Goal: Find specific page/section: Find specific page/section

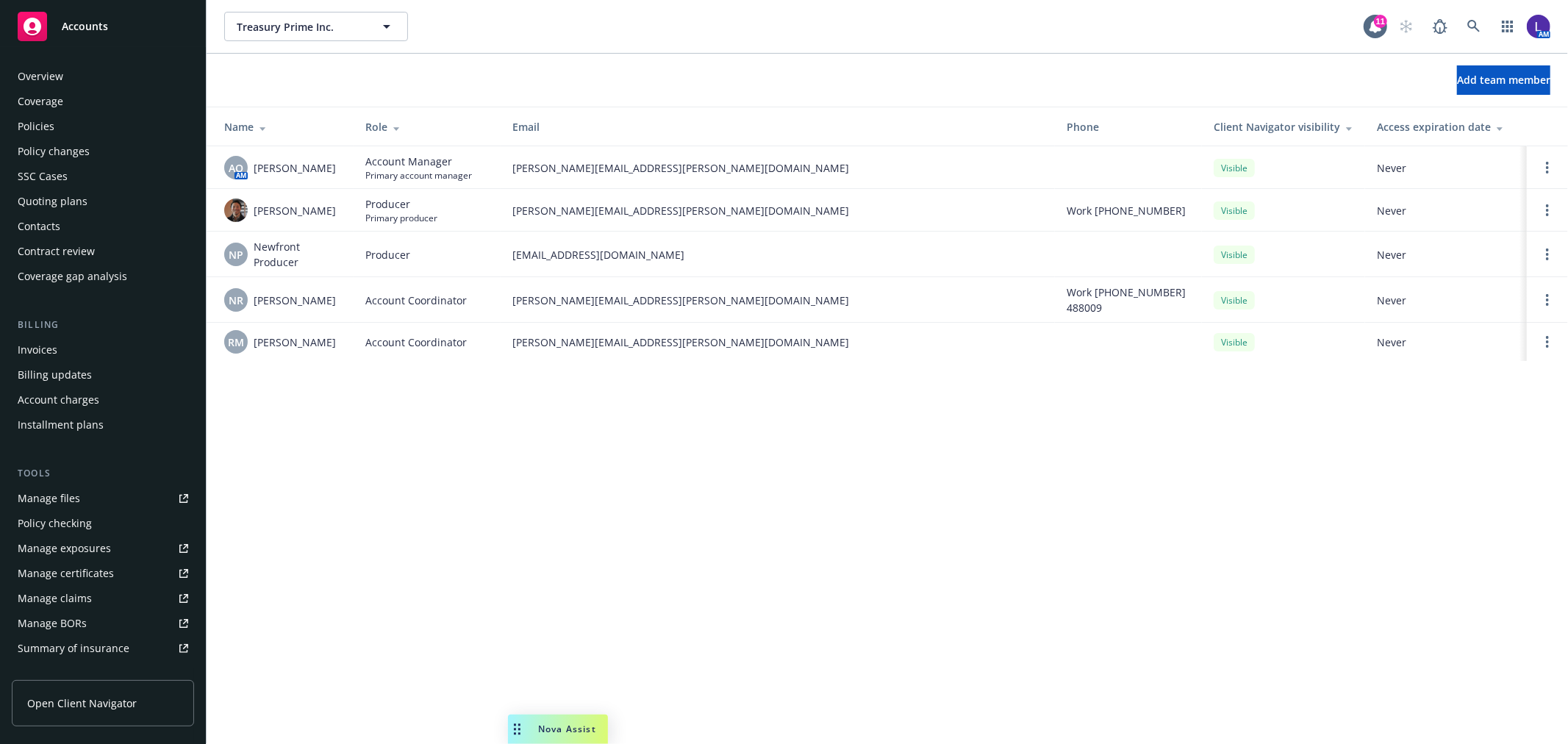
click at [37, 128] on div "Policies" at bounding box center [36, 127] width 37 height 24
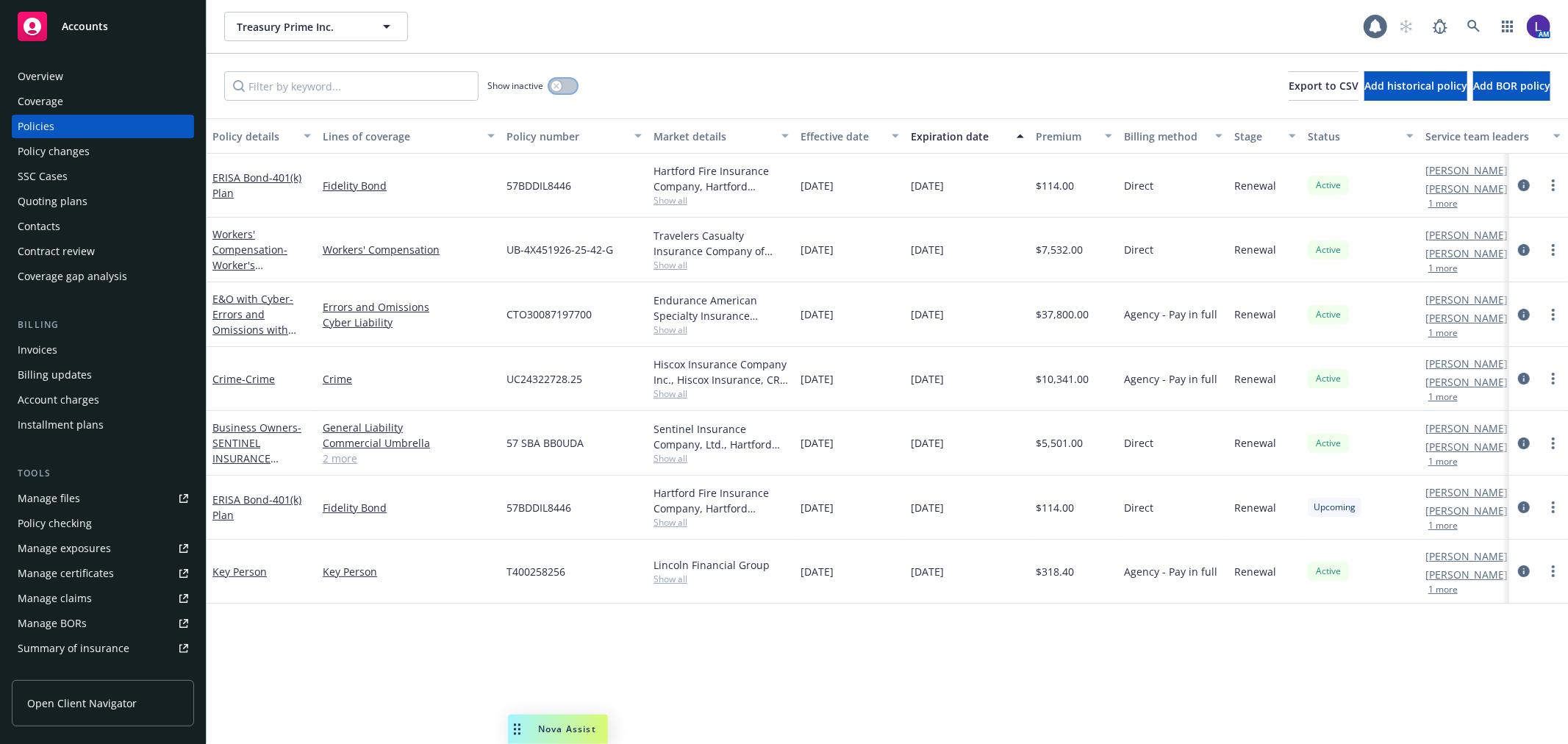
click at [566, 81] on button "button" at bounding box center [563, 86] width 28 height 15
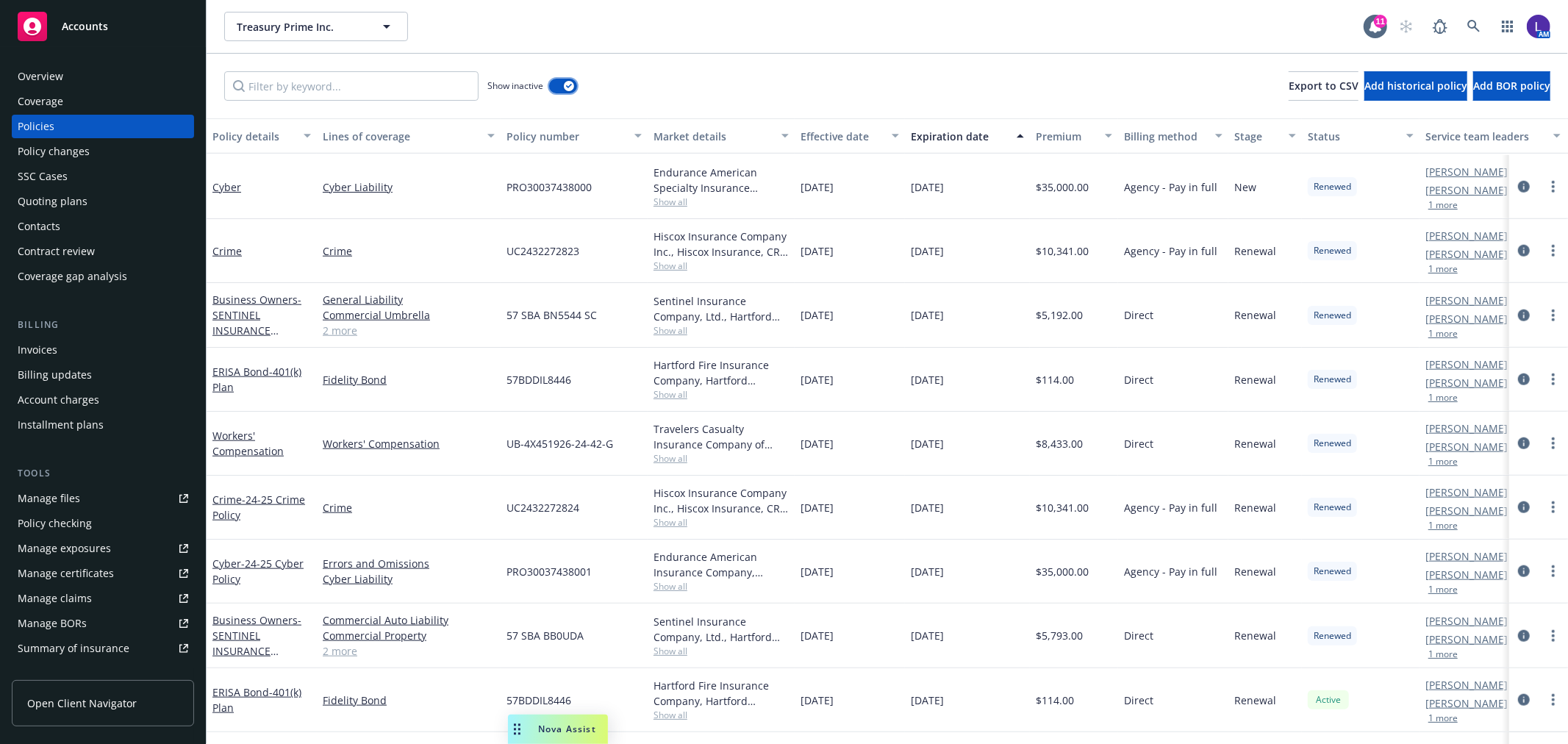
scroll to position [1306, 0]
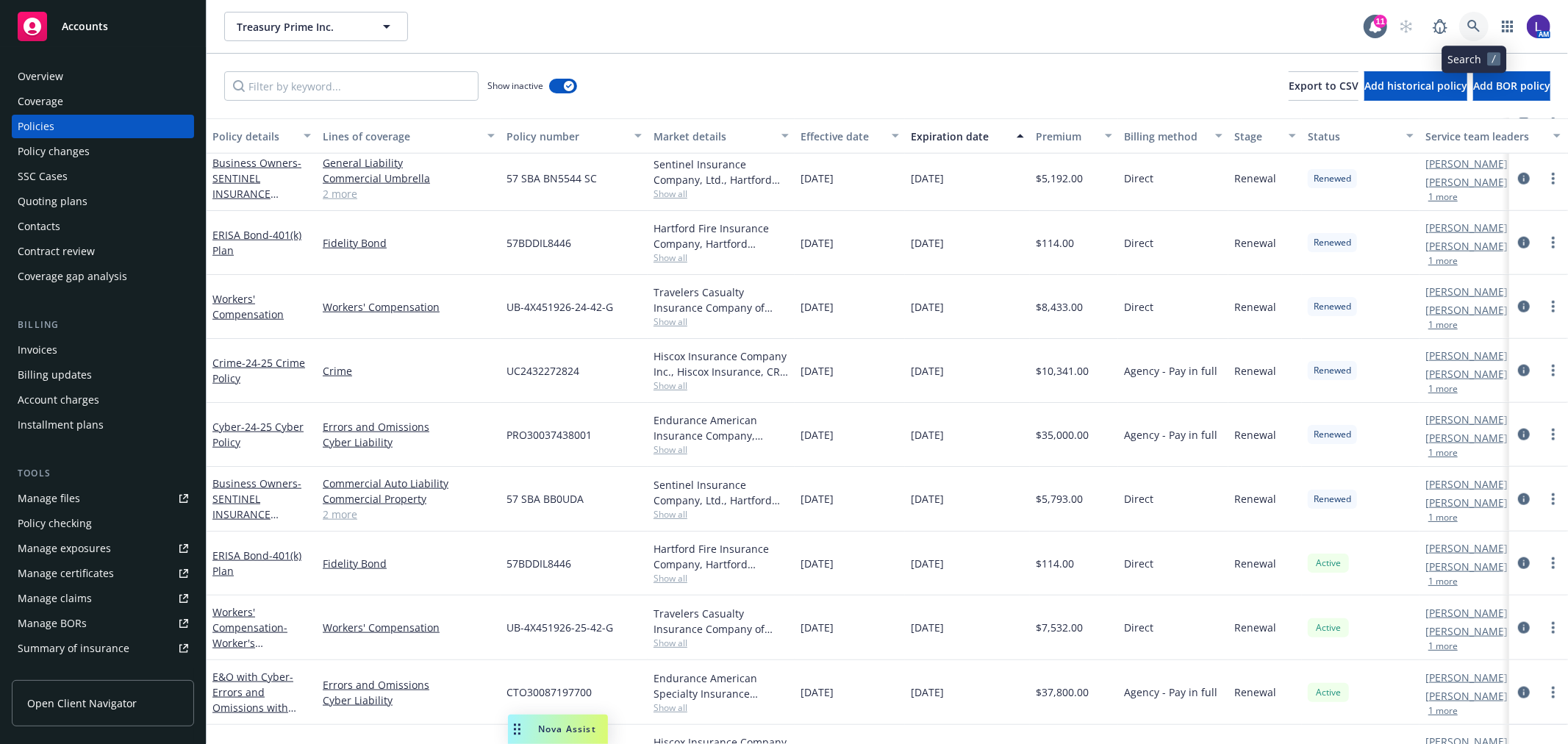
click at [1463, 25] on link at bounding box center [1473, 26] width 29 height 29
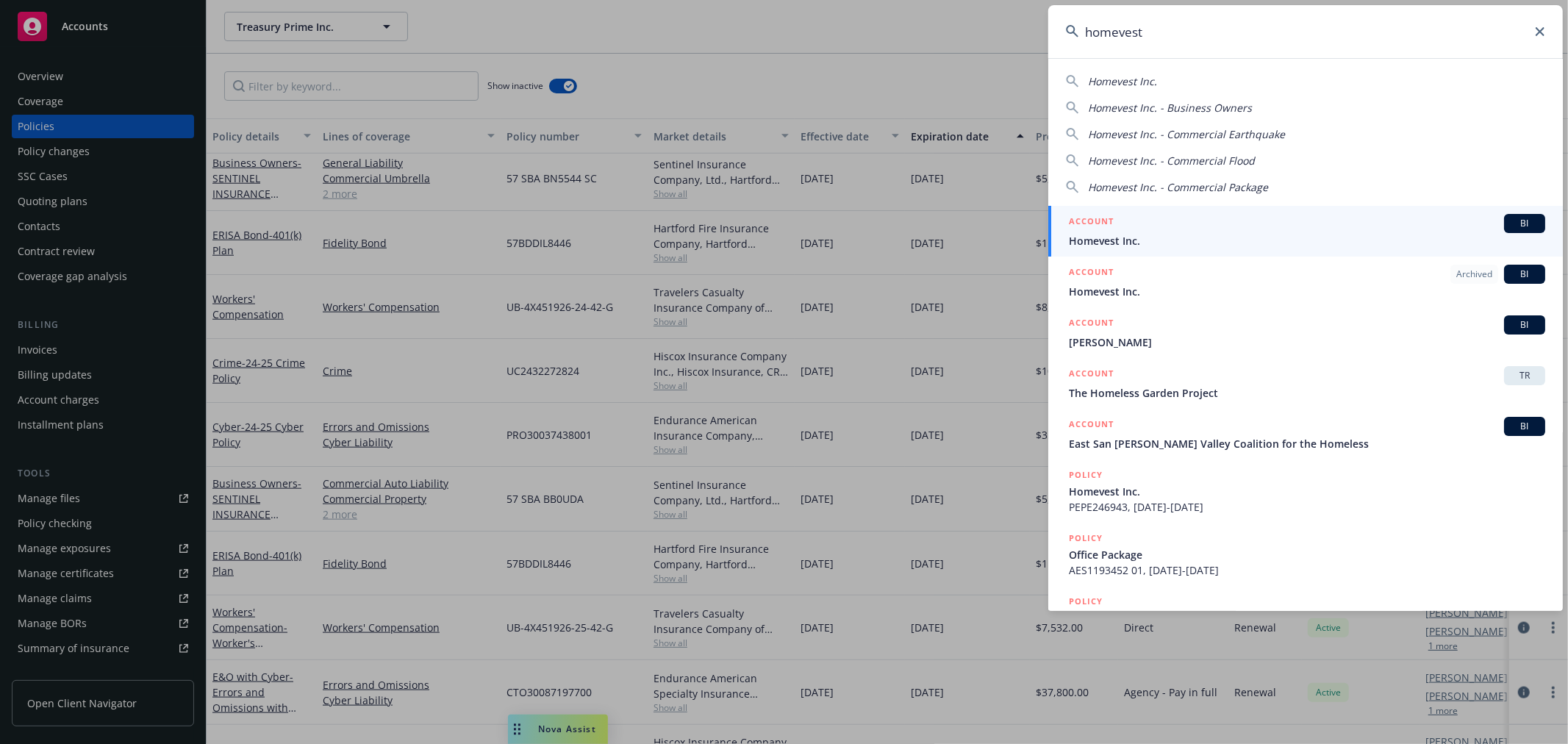
type input "homevest"
click at [1129, 226] on div "ACCOUNT BI" at bounding box center [1307, 224] width 476 height 19
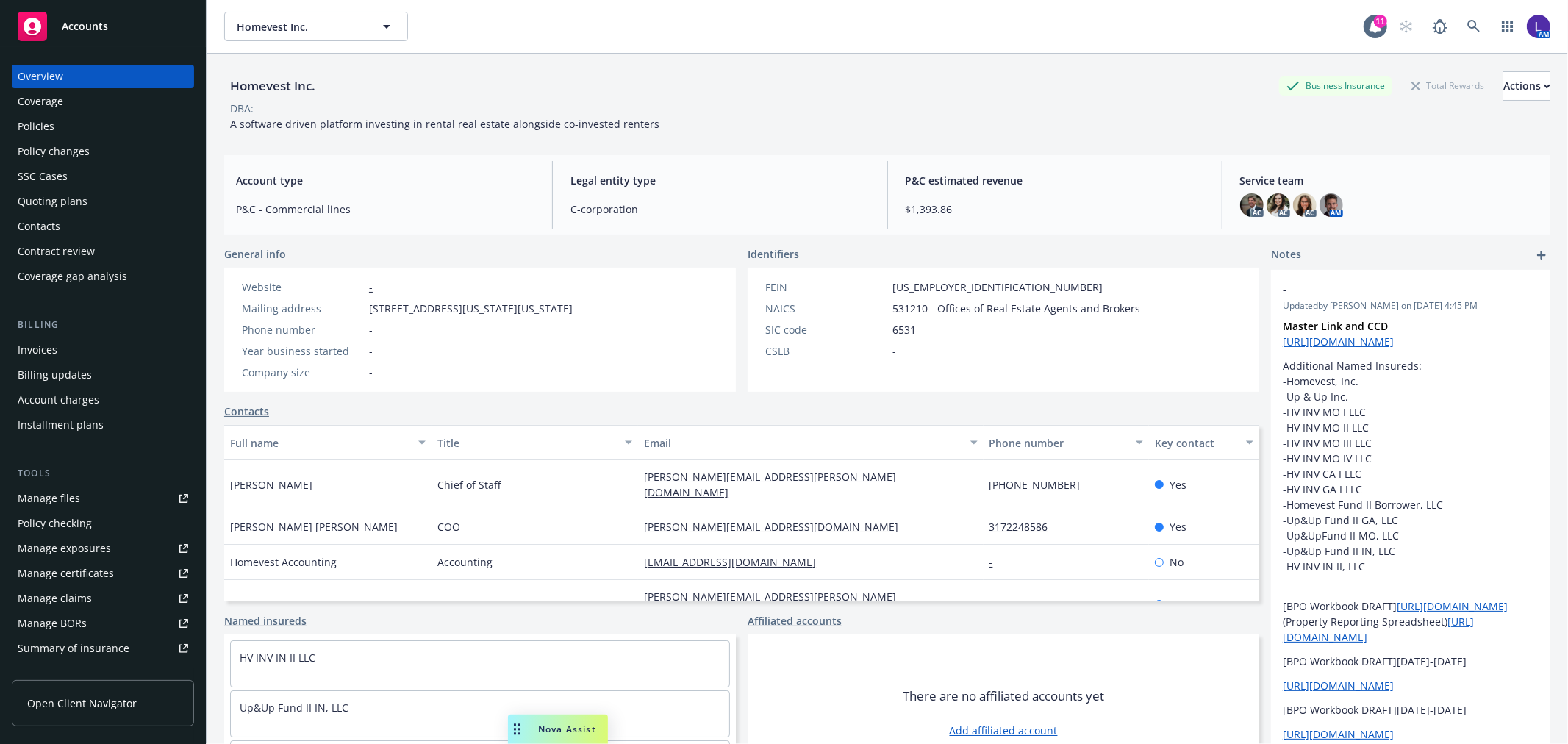
click at [97, 151] on div "Policy changes" at bounding box center [103, 151] width 170 height 24
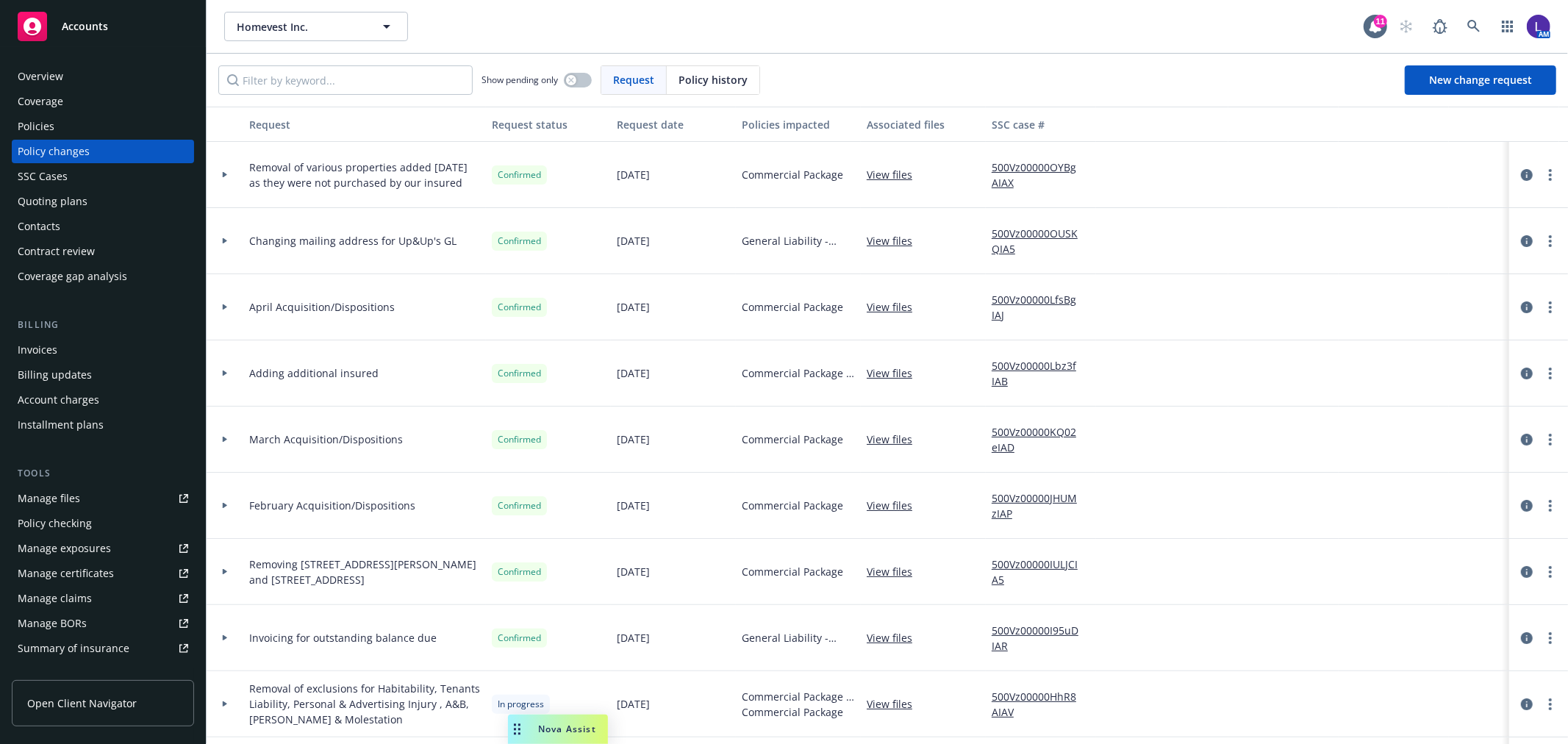
click at [134, 128] on div "Policies" at bounding box center [103, 127] width 170 height 24
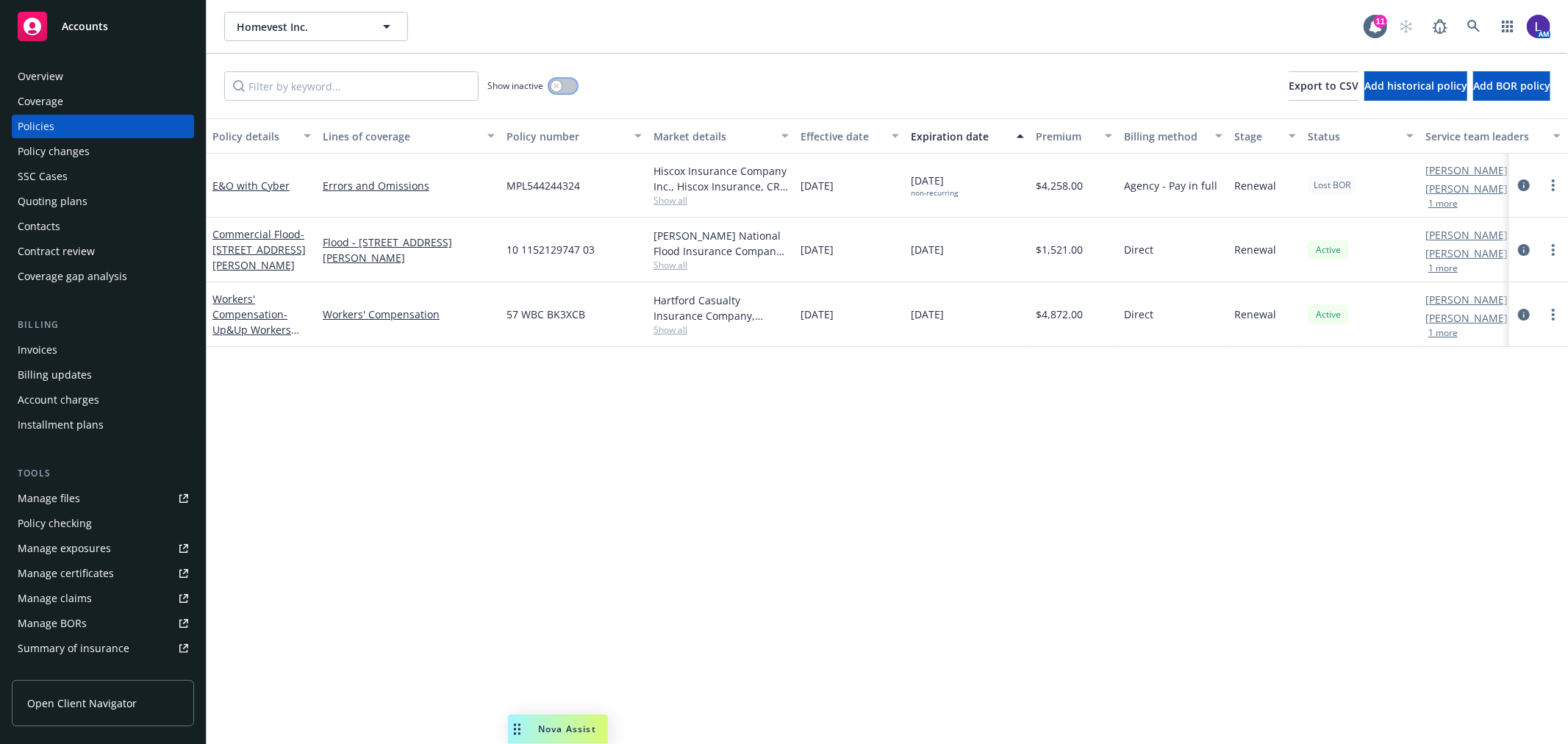
click at [561, 86] on button "button" at bounding box center [563, 86] width 28 height 15
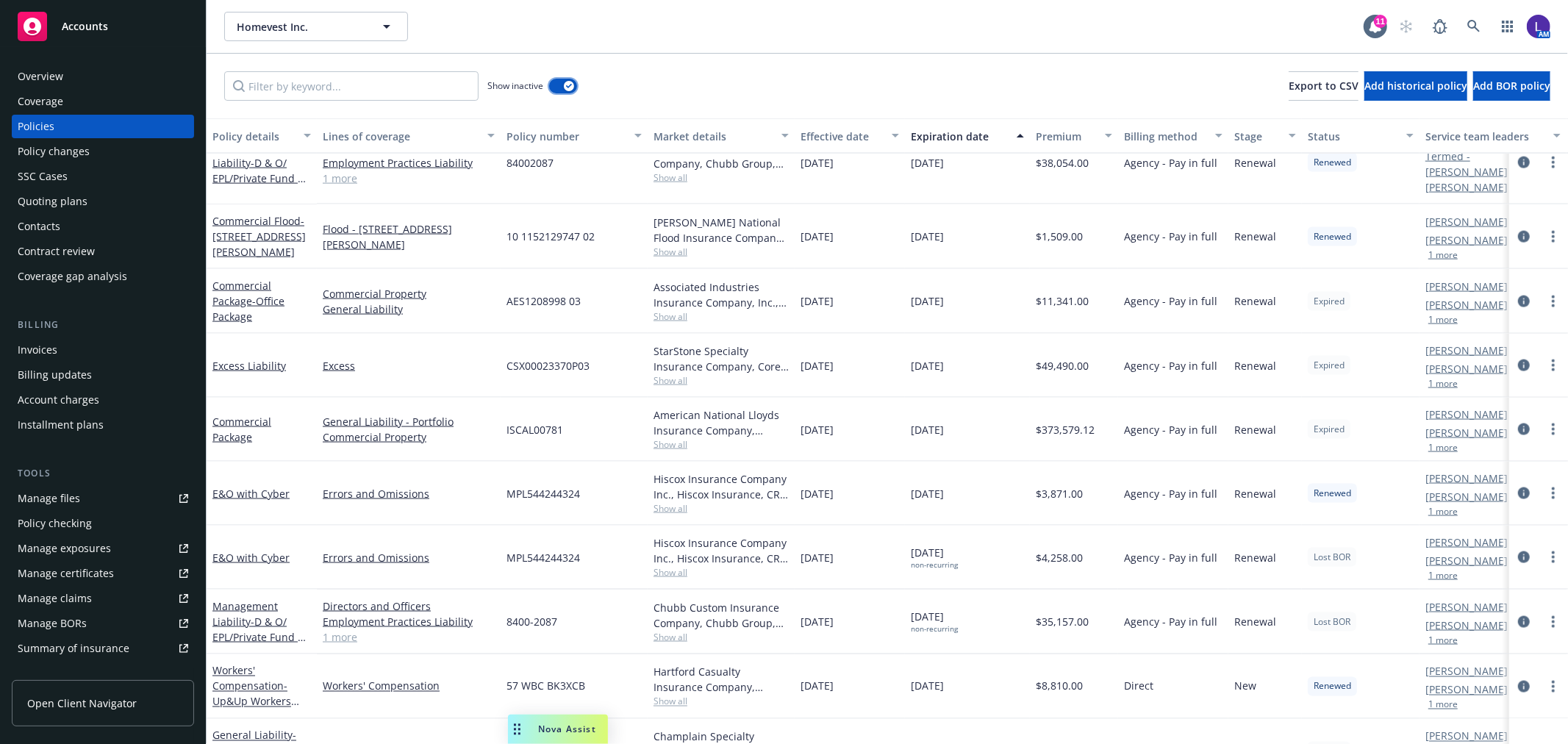
scroll to position [1948, 0]
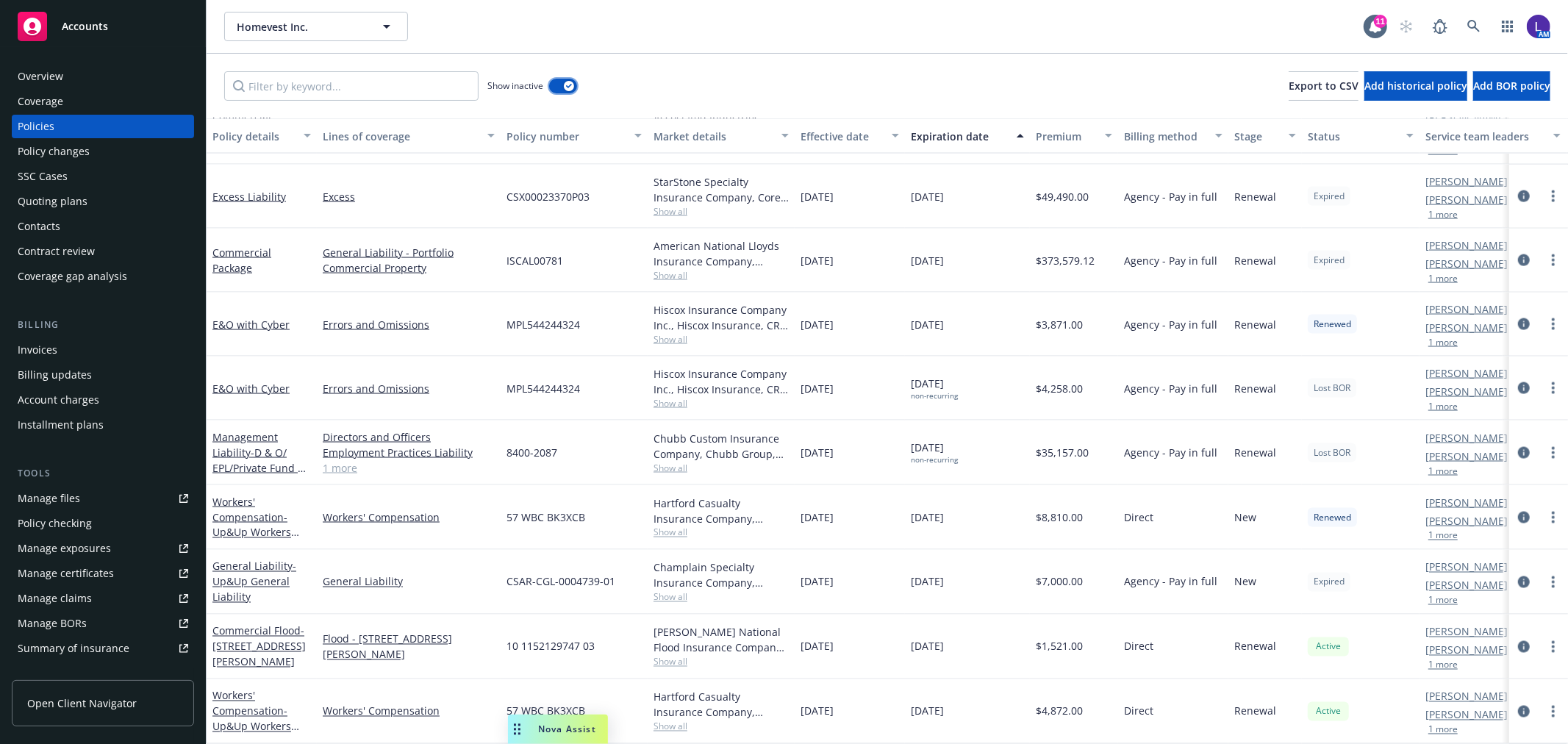
click at [561, 85] on button "button" at bounding box center [563, 86] width 28 height 15
